Goal: Register for event/course

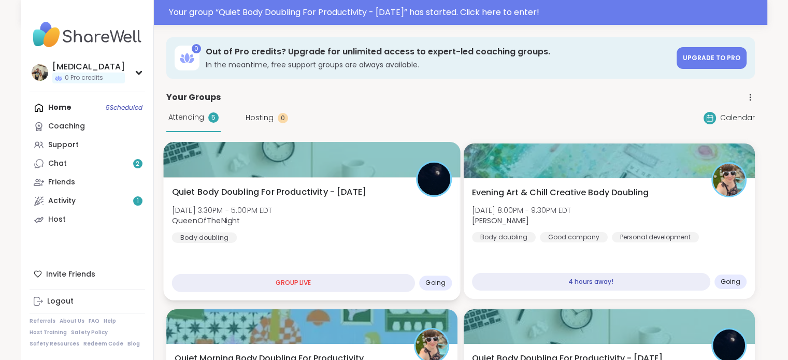
click at [351, 243] on div "Quiet Body Doubling For Productivity - Thursday Thu, Oct 09 | 3:30PM - 5:00PM E…" at bounding box center [311, 238] width 297 height 123
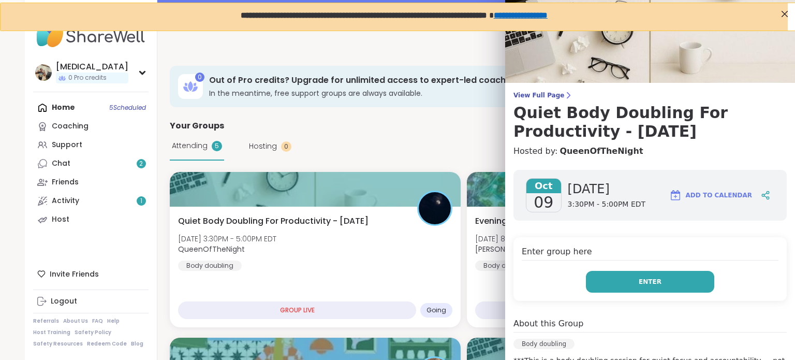
click at [658, 271] on button "Enter" at bounding box center [650, 282] width 128 height 22
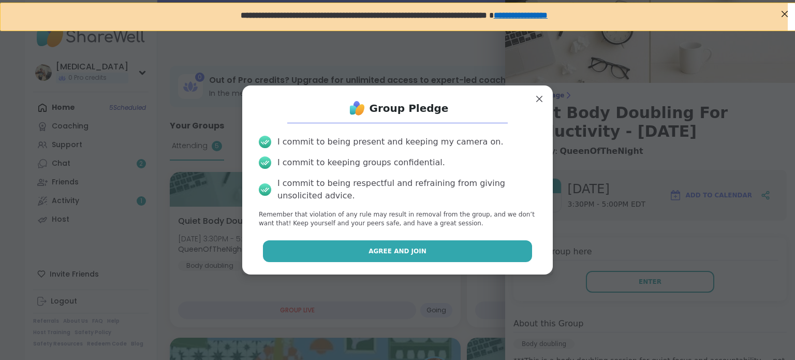
click at [482, 252] on button "Agree and Join" at bounding box center [398, 251] width 270 height 22
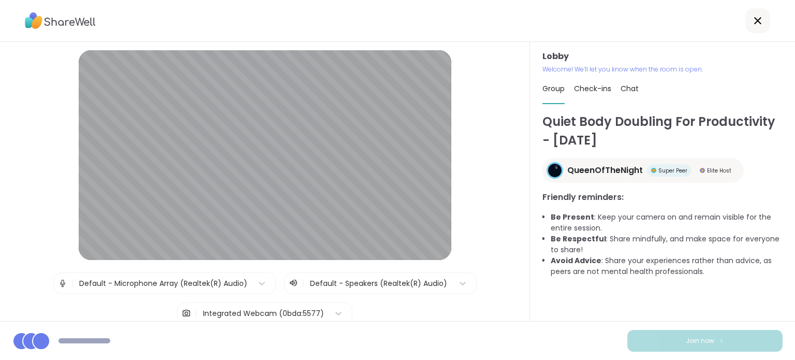
click at [402, 286] on div at bounding box center [379, 283] width 138 height 13
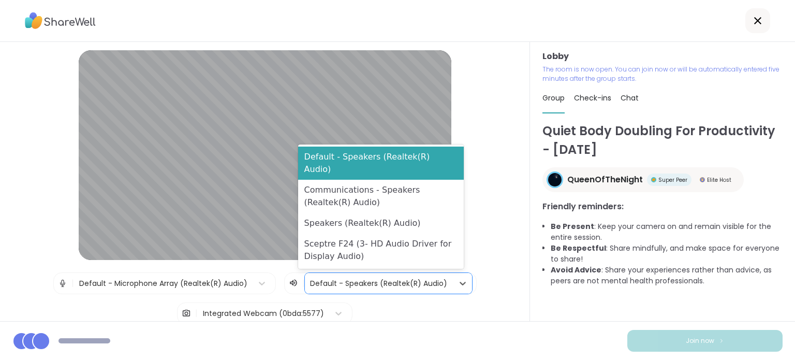
click at [284, 310] on div "Integrated Webcam (0bda:5577)" at bounding box center [263, 313] width 121 height 11
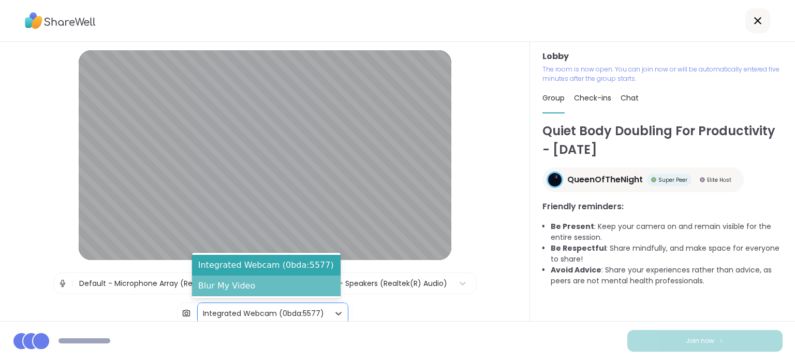
click at [276, 285] on div "Blur My Video" at bounding box center [266, 286] width 149 height 21
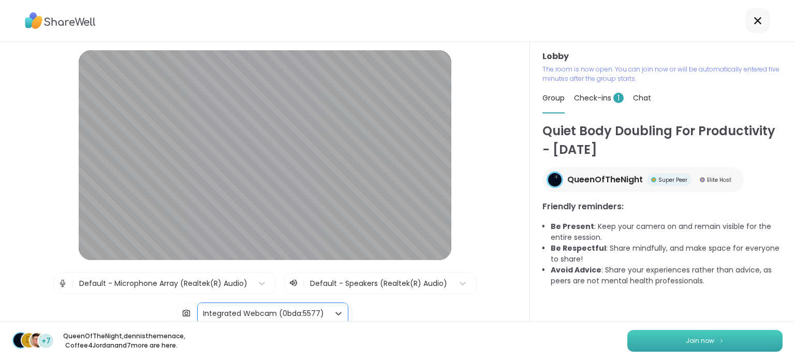
click at [662, 342] on button "Join now" at bounding box center [705, 341] width 155 height 22
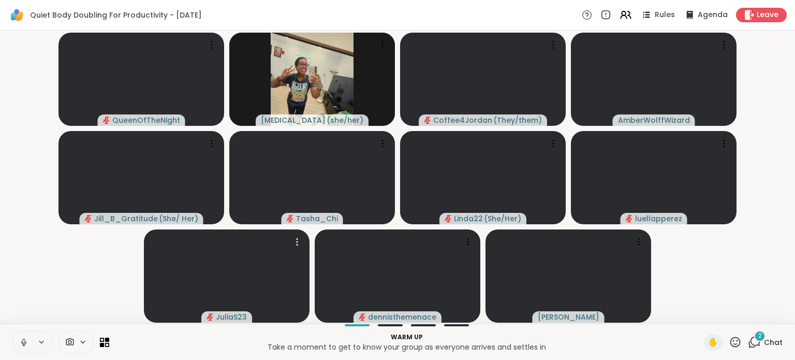
click at [27, 343] on icon at bounding box center [23, 342] width 9 height 9
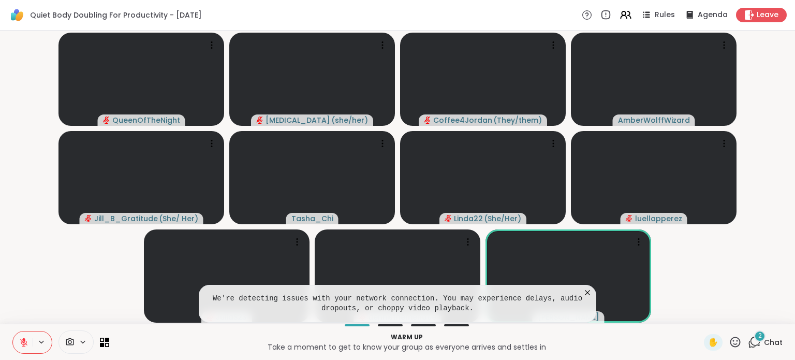
click at [587, 294] on icon at bounding box center [588, 292] width 10 height 10
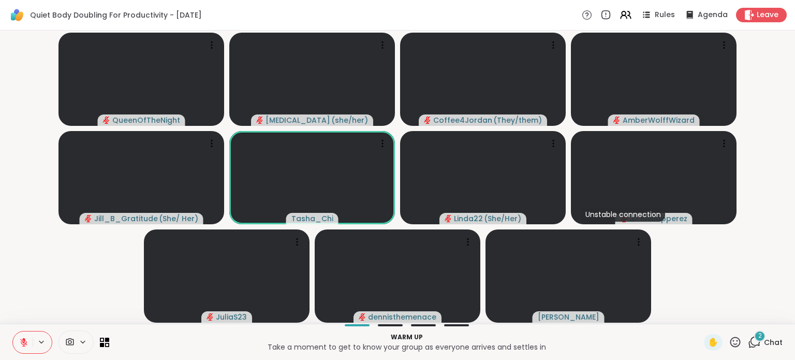
click at [751, 345] on icon at bounding box center [756, 341] width 10 height 9
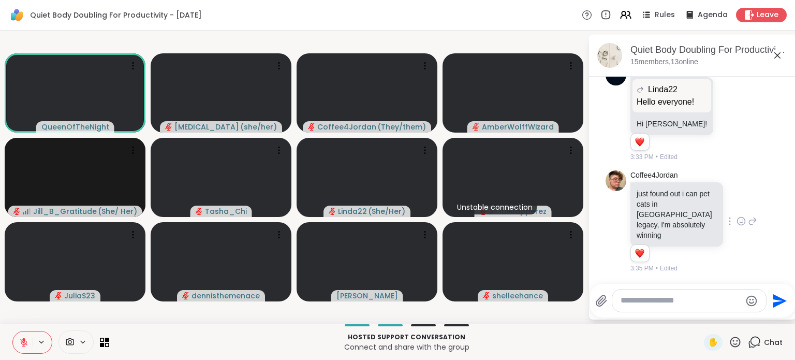
scroll to position [1301, 0]
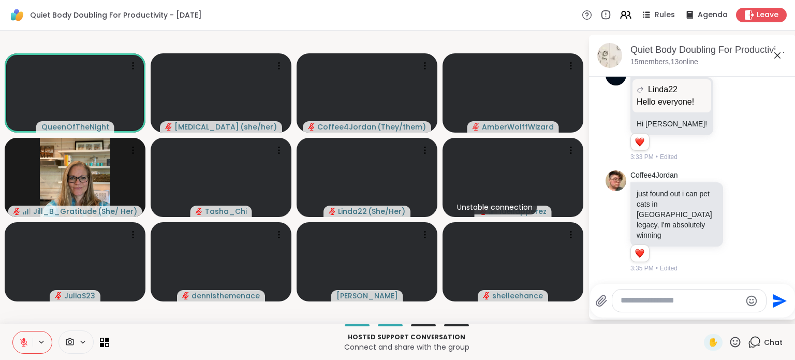
click at [696, 307] on div at bounding box center [690, 300] width 154 height 22
click at [694, 304] on textarea "Type your message" at bounding box center [681, 300] width 121 height 11
type textarea "**********"
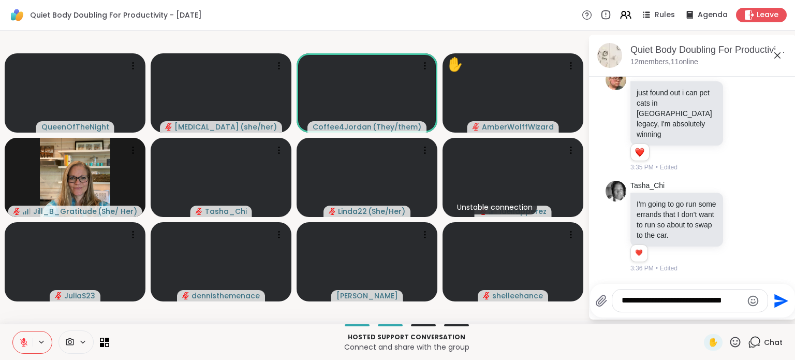
scroll to position [1412, 0]
click at [737, 227] on div at bounding box center [741, 226] width 9 height 12
click at [715, 205] on button "Select Reaction: Thumbs up" at bounding box center [718, 209] width 21 height 21
click at [775, 298] on icon "Send" at bounding box center [782, 301] width 14 height 14
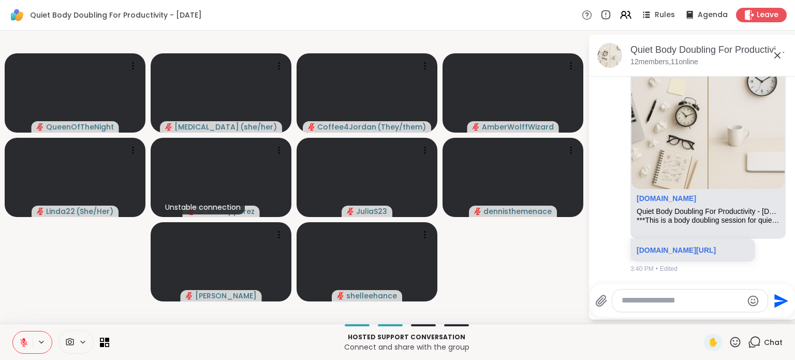
scroll to position [1900, 0]
click at [680, 246] on link "sharewellnow.com/session/13814c8a-f517-4d8f-a4fc-c54bb1d74132" at bounding box center [676, 250] width 79 height 8
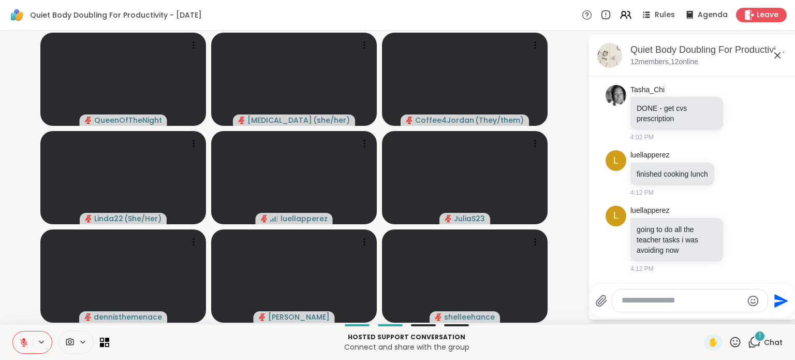
scroll to position [2177, 0]
click at [636, 304] on textarea "Type your message" at bounding box center [682, 300] width 121 height 11
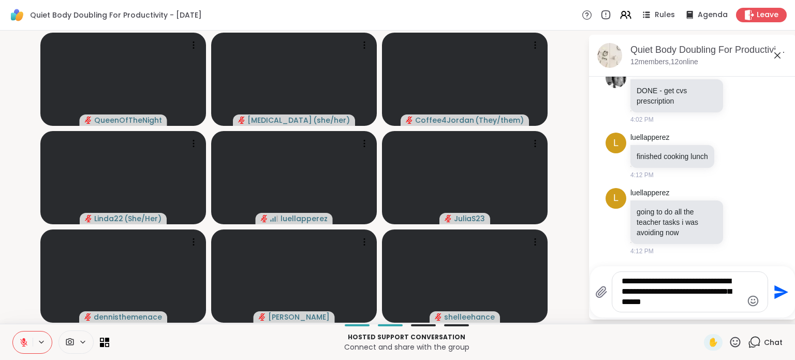
type textarea "**********"
click at [773, 287] on icon "Send" at bounding box center [780, 292] width 17 height 17
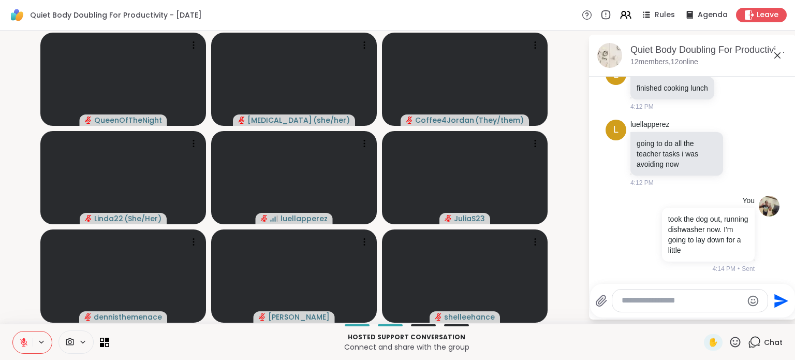
scroll to position [2263, 0]
click at [580, 254] on video-player-container "QueenOfTheNight Makena ( she/her ) Coffee4Jordan ( They/them ) Linda22 ( She/He…" at bounding box center [294, 177] width 576 height 285
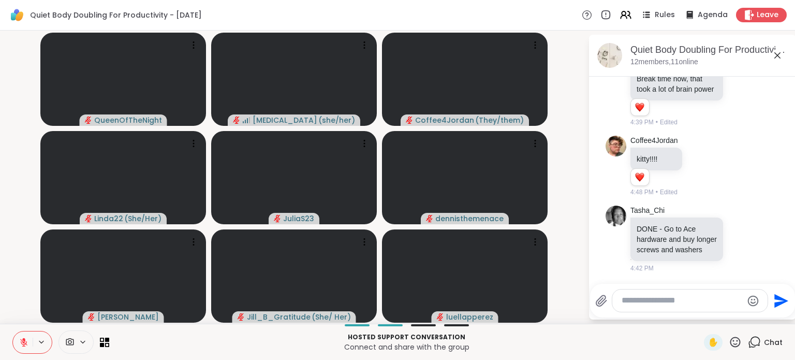
scroll to position [2819, 0]
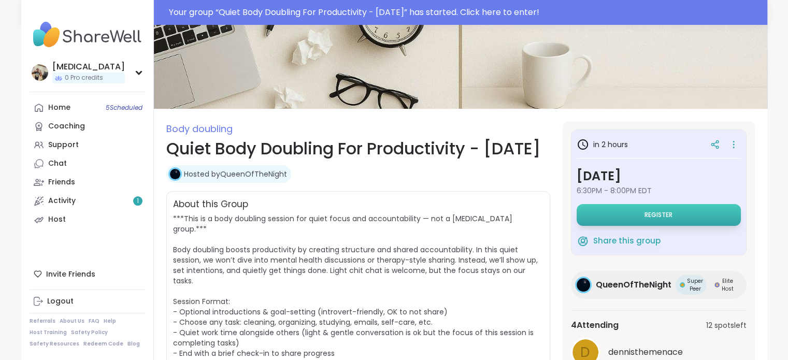
click at [597, 214] on button "Register" at bounding box center [658, 215] width 164 height 22
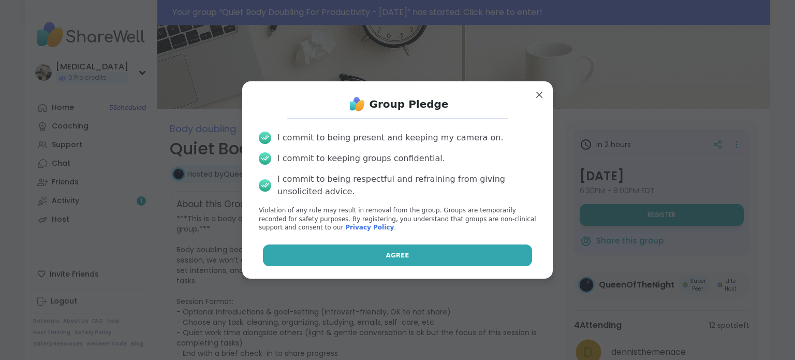
click at [461, 254] on button "Agree" at bounding box center [398, 255] width 270 height 22
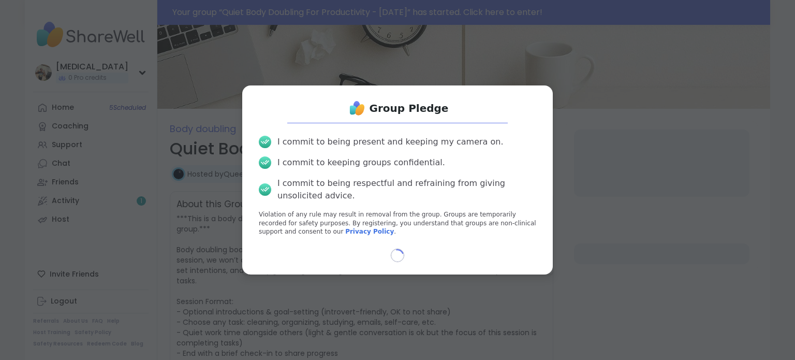
select select "**"
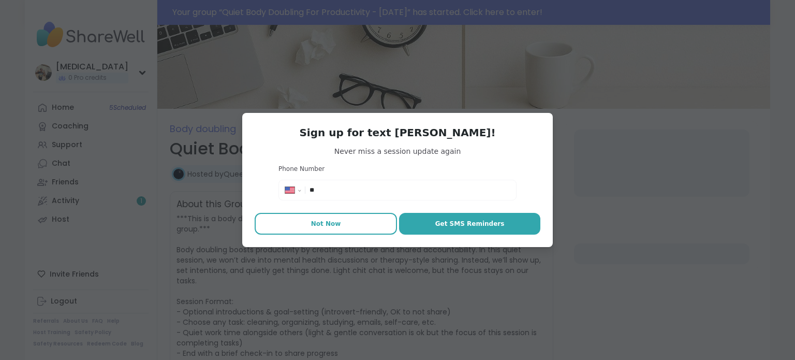
click at [336, 227] on button "Not Now" at bounding box center [326, 224] width 142 height 22
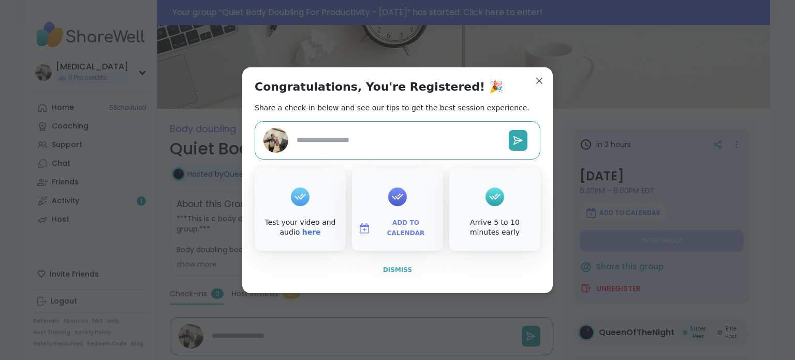
click at [402, 272] on span "Dismiss" at bounding box center [397, 269] width 29 height 7
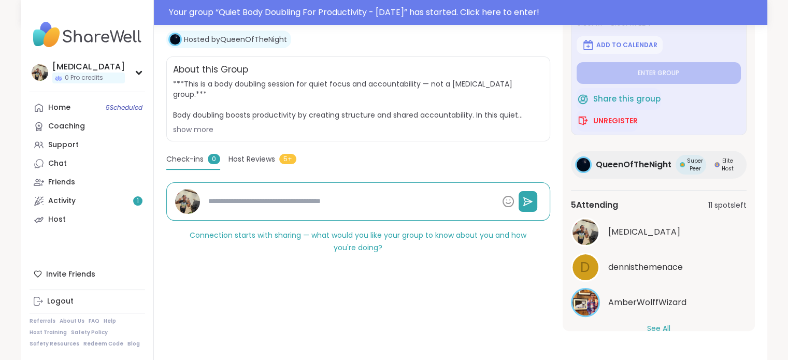
scroll to position [52, 0]
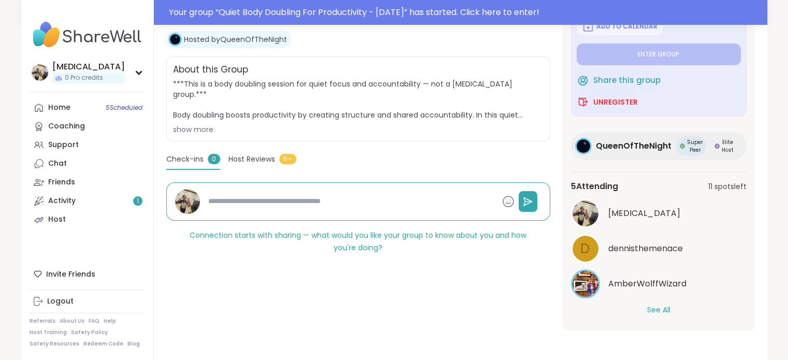
click at [659, 306] on button "See All" at bounding box center [658, 310] width 23 height 11
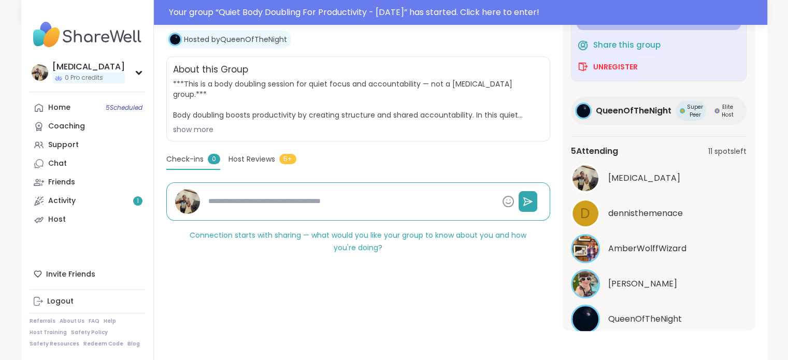
scroll to position [122, 0]
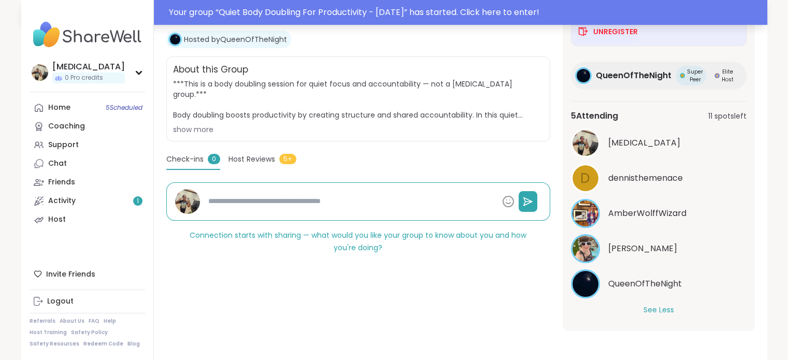
type textarea "*"
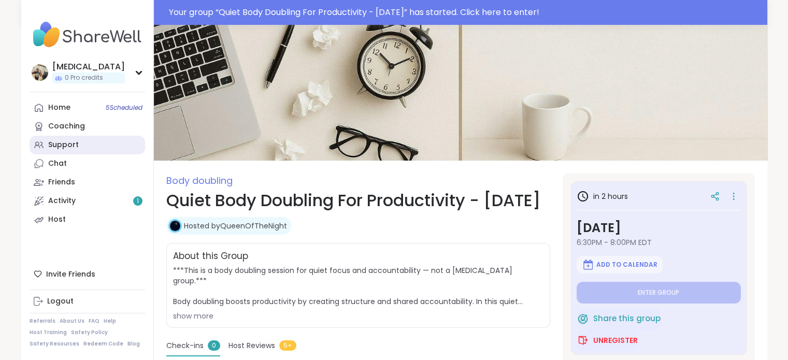
click at [98, 142] on link "Support" at bounding box center [87, 145] width 115 height 19
type textarea "*"
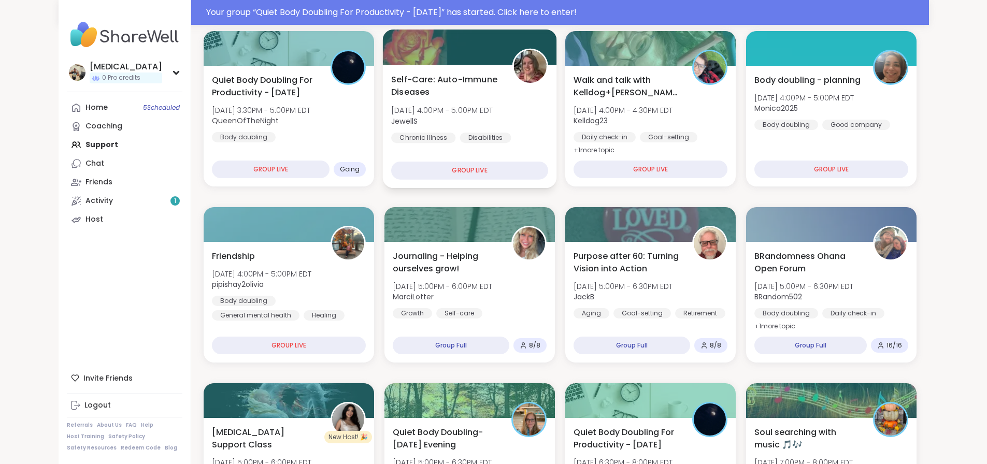
scroll to position [52, 0]
